Goal: Information Seeking & Learning: Check status

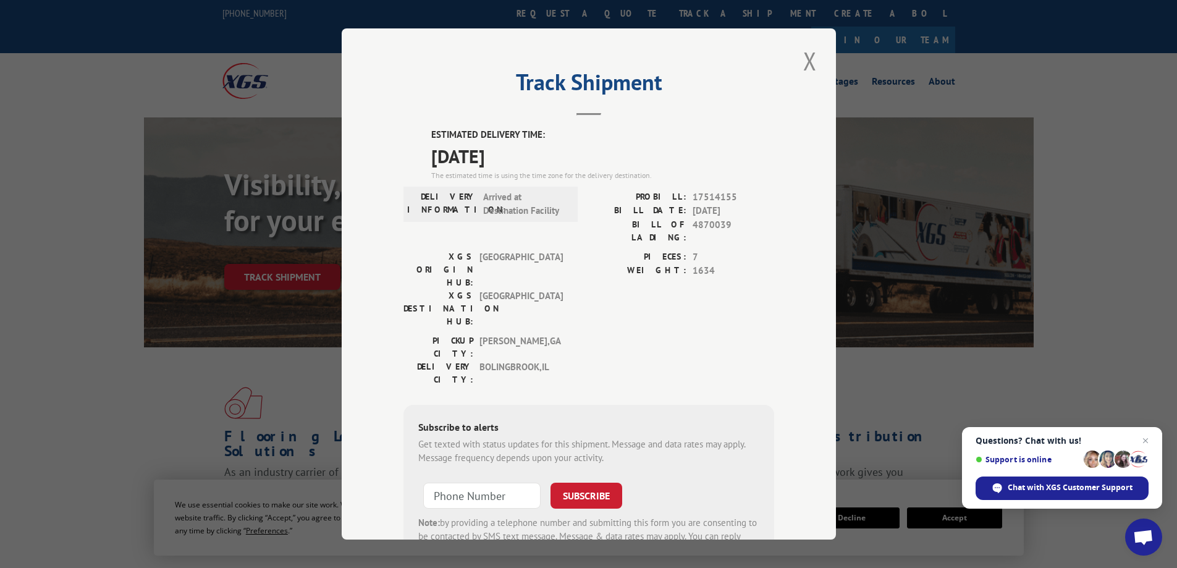
click at [806, 67] on button "Close modal" at bounding box center [810, 61] width 21 height 34
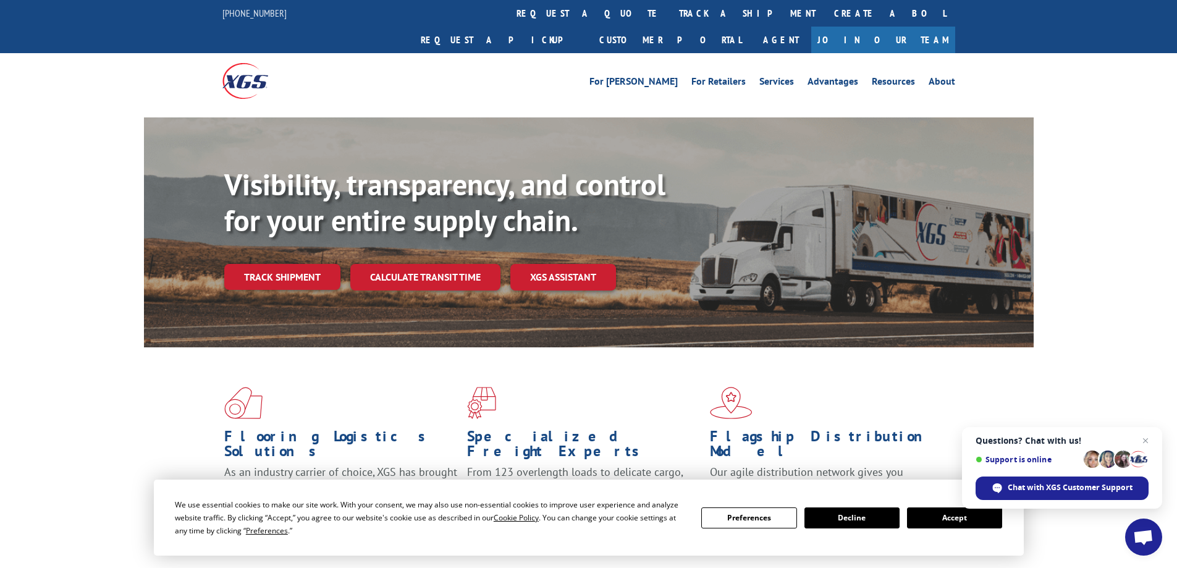
click at [670, 12] on link "track a shipment" at bounding box center [747, 13] width 155 height 27
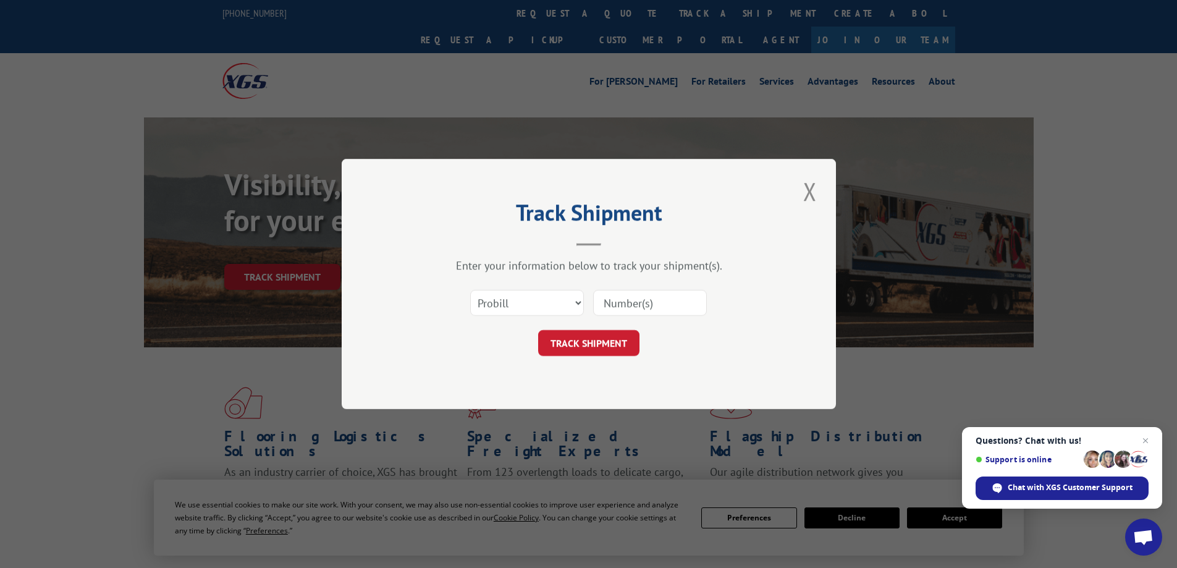
click at [625, 315] on input at bounding box center [650, 303] width 114 height 26
paste input "4812287"
type input "4812287"
click at [612, 342] on button "TRACK SHIPMENT" at bounding box center [588, 343] width 101 height 26
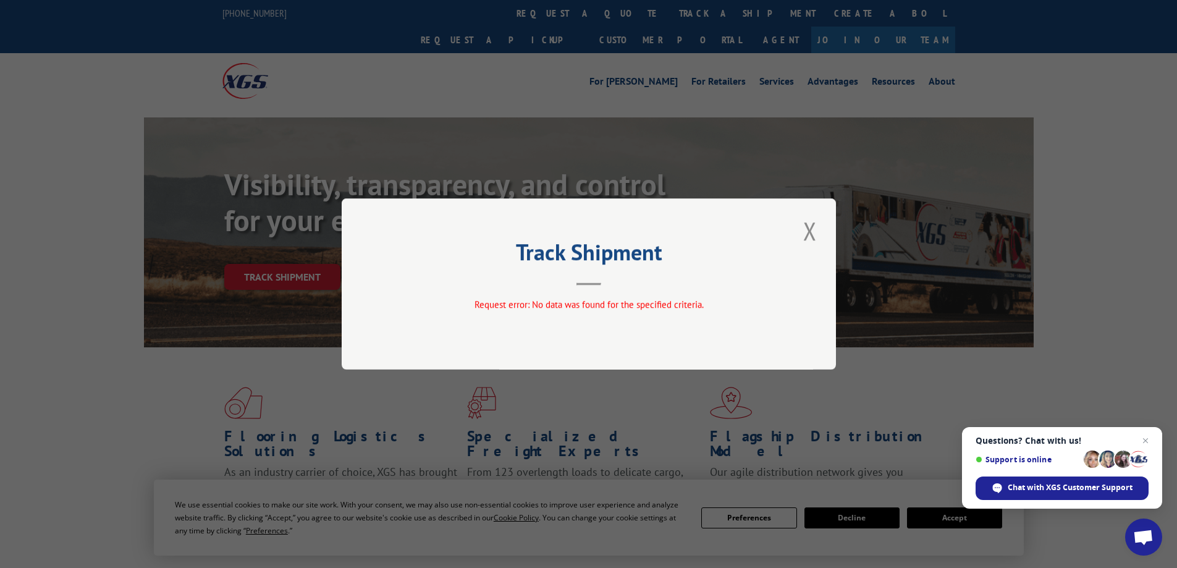
drag, startPoint x: 816, startPoint y: 228, endPoint x: 808, endPoint y: 219, distance: 11.8
click at [816, 229] on button "Close modal" at bounding box center [810, 231] width 21 height 34
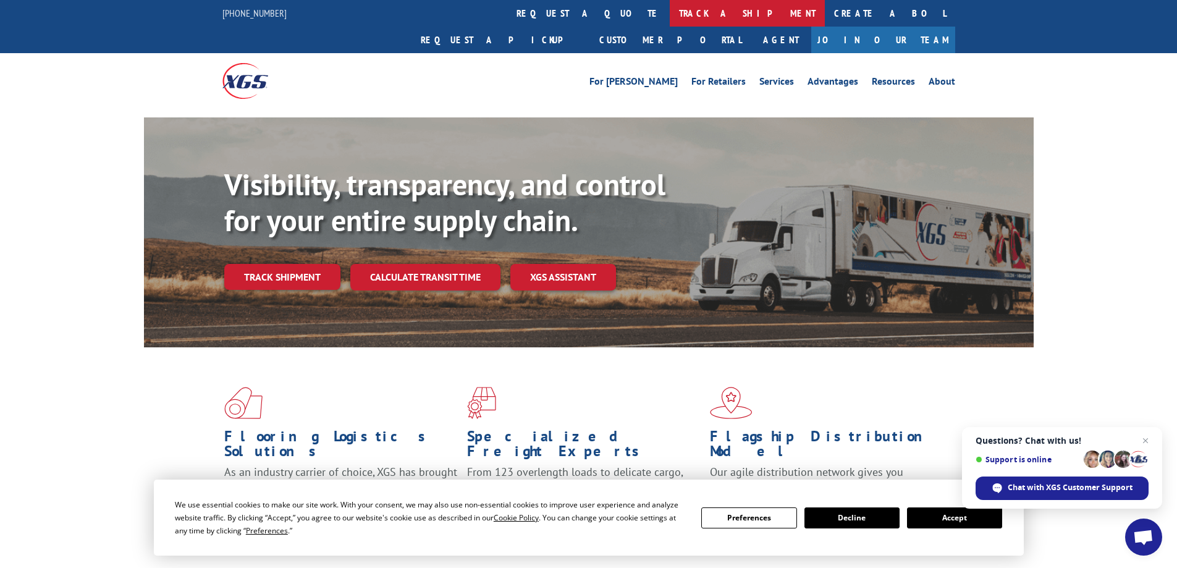
click at [670, 2] on link "track a shipment" at bounding box center [747, 13] width 155 height 27
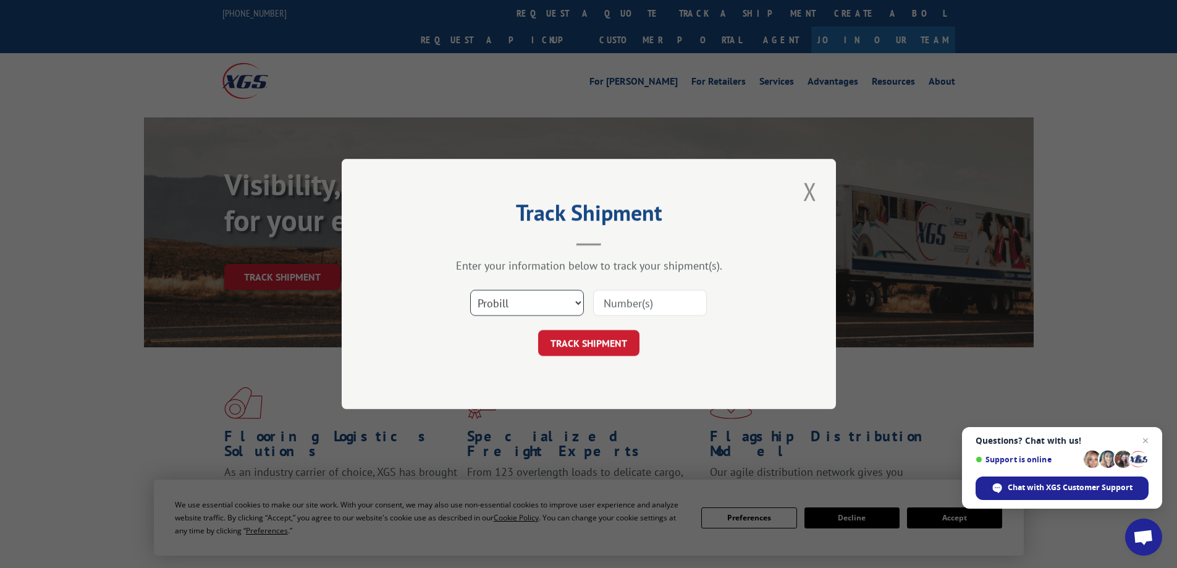
click at [533, 310] on select "Select category... Probill BOL PO" at bounding box center [527, 303] width 114 height 26
select select "bol"
click at [470, 290] on select "Select category... Probill BOL PO" at bounding box center [527, 303] width 114 height 26
click at [629, 313] on input at bounding box center [650, 303] width 114 height 26
paste input "4812287"
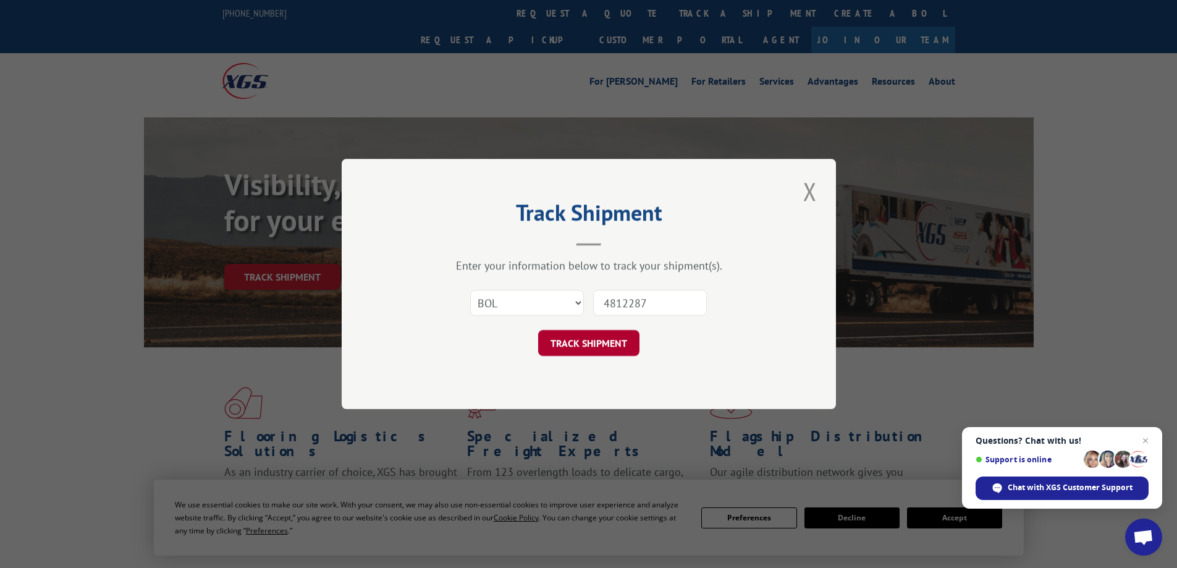
type input "4812287"
click at [606, 341] on button "TRACK SHIPMENT" at bounding box center [588, 343] width 101 height 26
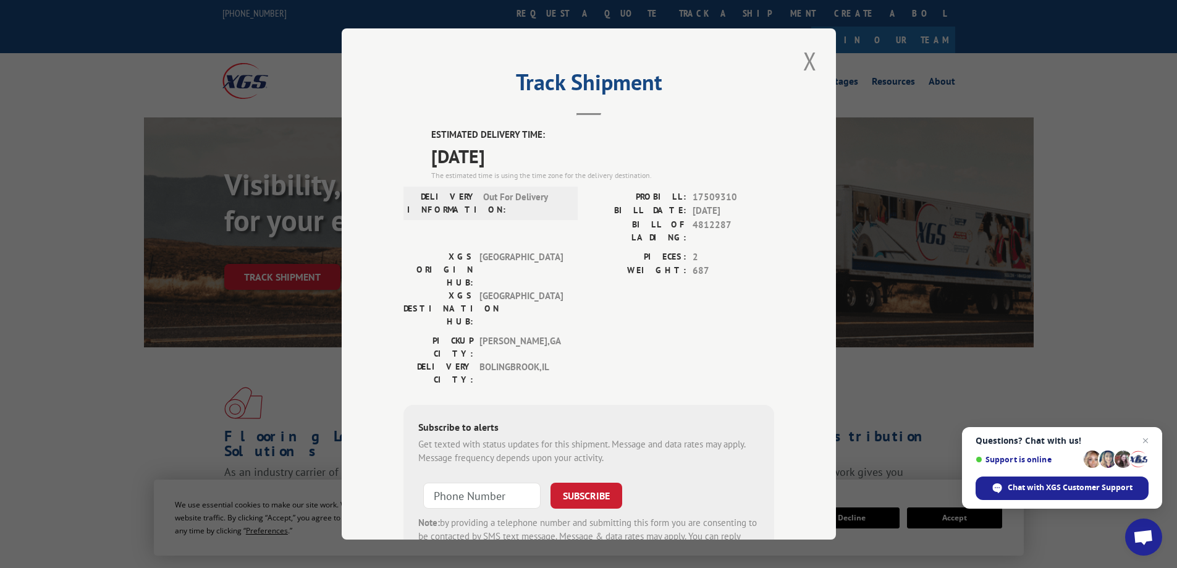
click at [800, 59] on button "Close modal" at bounding box center [810, 61] width 21 height 34
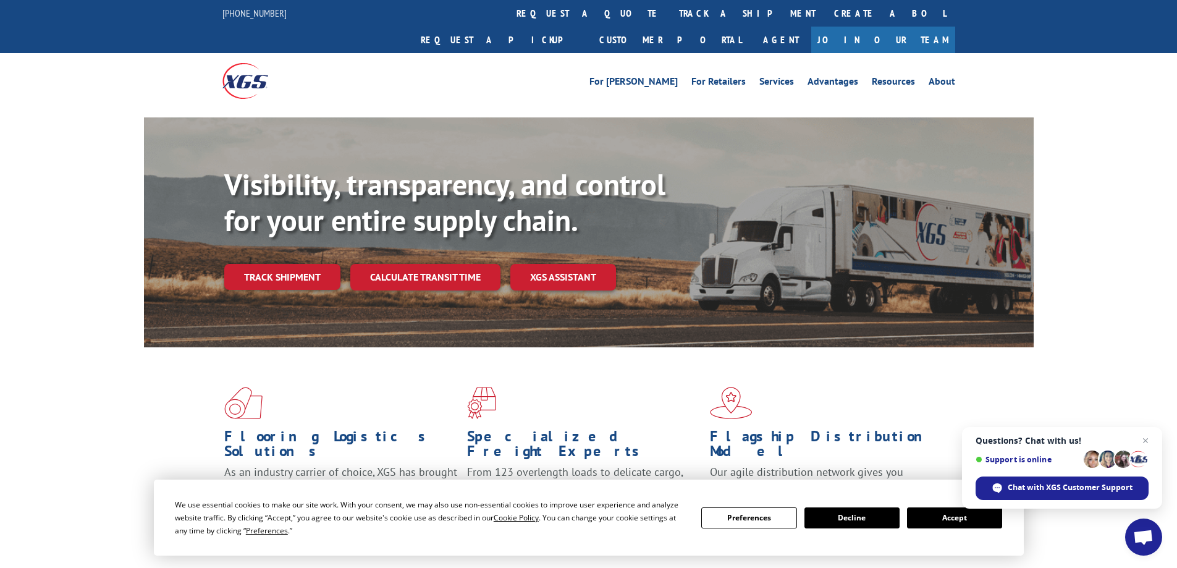
click at [670, 9] on link "track a shipment" at bounding box center [747, 13] width 155 height 27
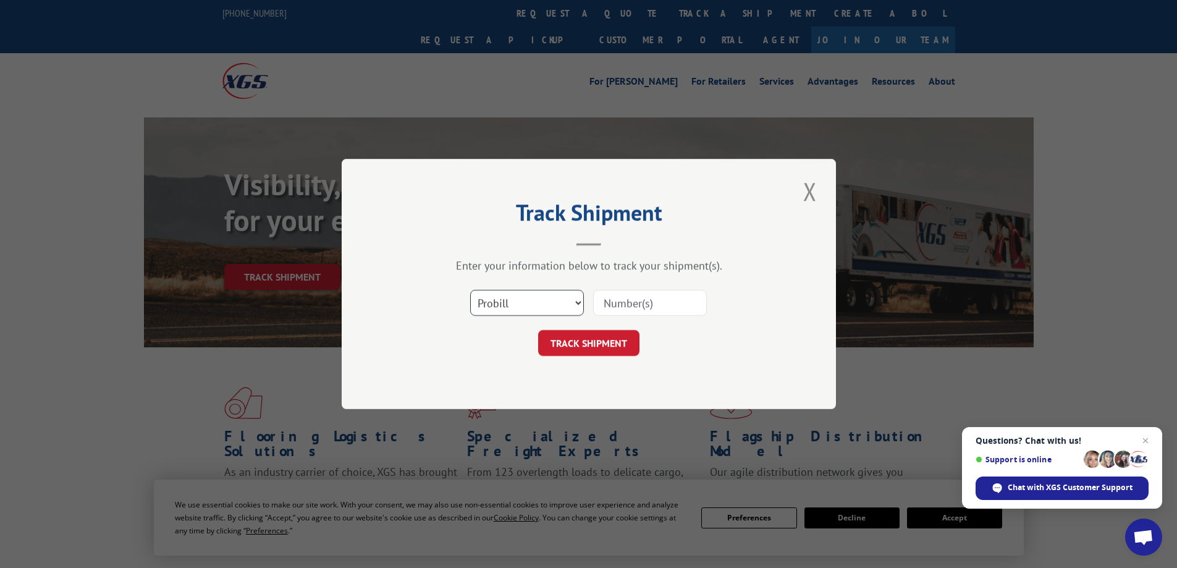
click at [532, 309] on select "Select category... Probill BOL PO" at bounding box center [527, 303] width 114 height 26
select select "bol"
click at [470, 290] on select "Select category... Probill BOL PO" at bounding box center [527, 303] width 114 height 26
click at [636, 317] on div at bounding box center [650, 303] width 114 height 28
click at [635, 308] on input at bounding box center [650, 303] width 114 height 26
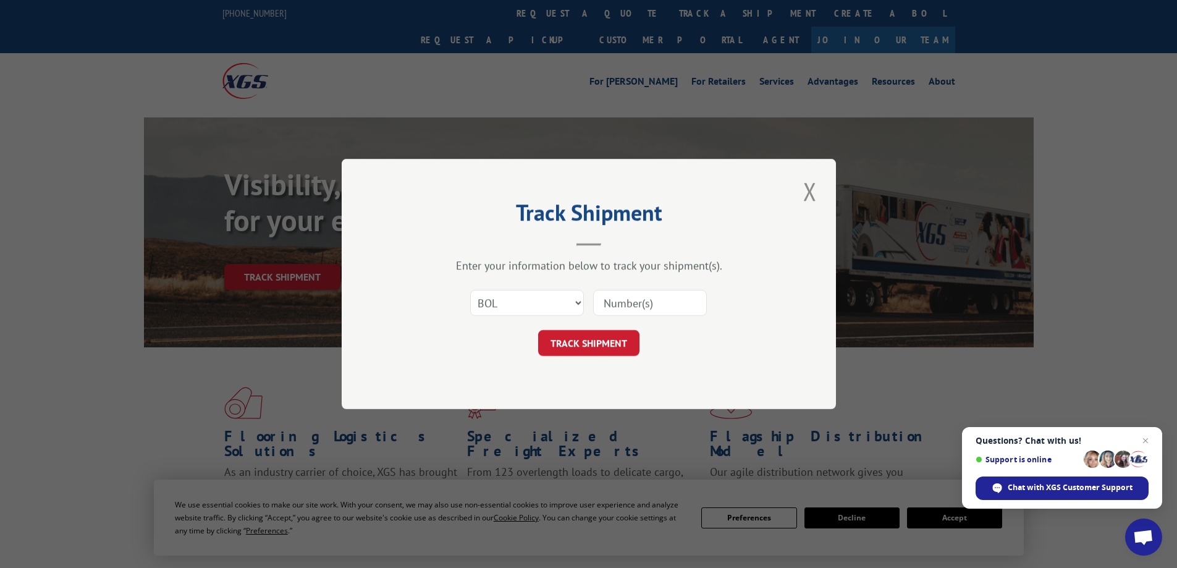
paste input "4860151"
type input "4860151"
click at [581, 351] on button "TRACK SHIPMENT" at bounding box center [588, 343] width 101 height 26
